Goal: Transaction & Acquisition: Purchase product/service

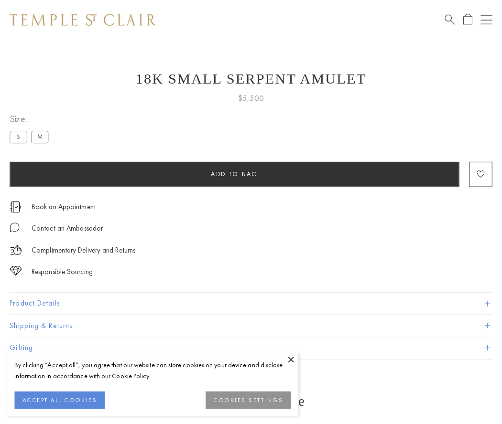
scroll to position [37, 0]
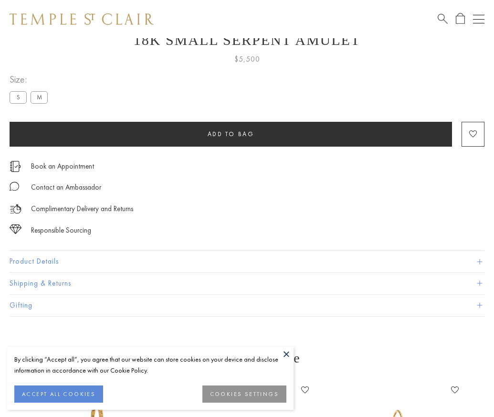
click at [231, 134] on span "Add to bag" at bounding box center [231, 134] width 47 height 8
